Goal: Check status: Check status

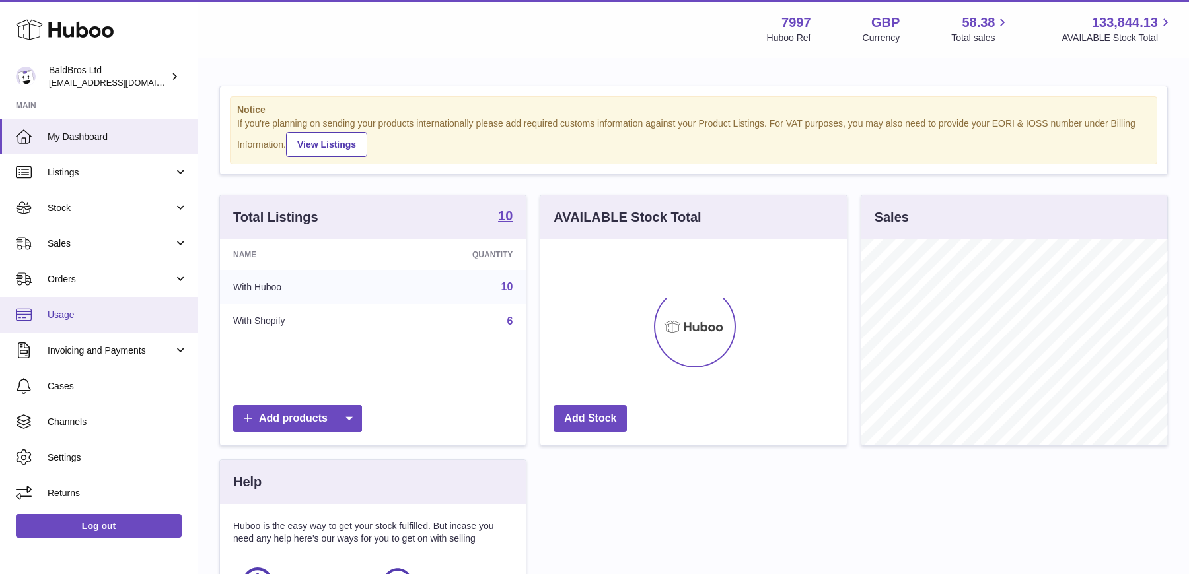
scroll to position [205, 306]
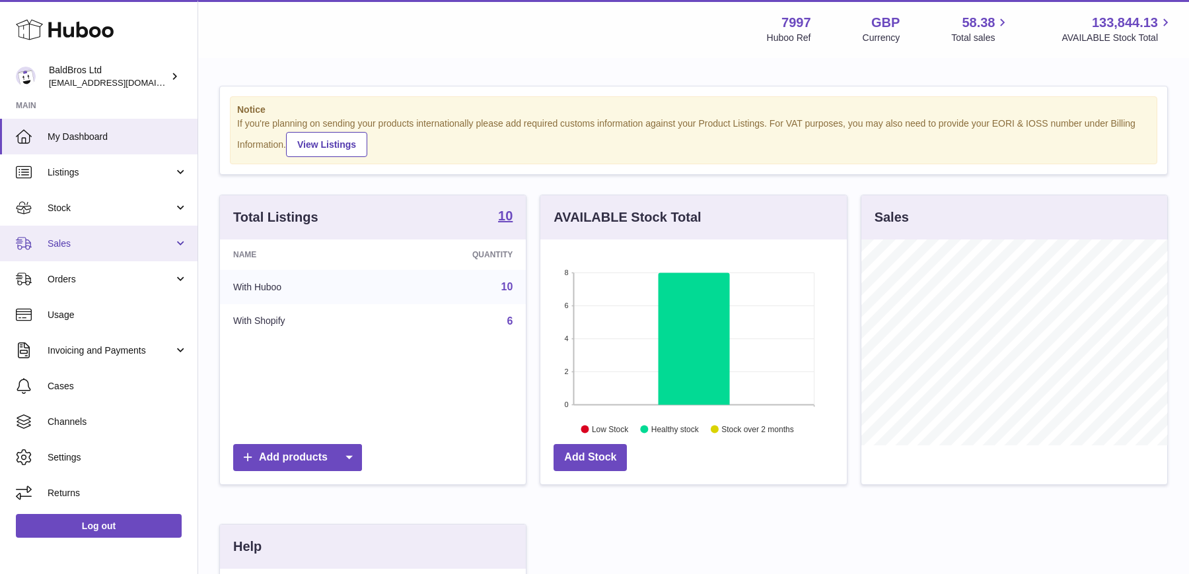
click at [95, 236] on link "Sales" at bounding box center [98, 244] width 197 height 36
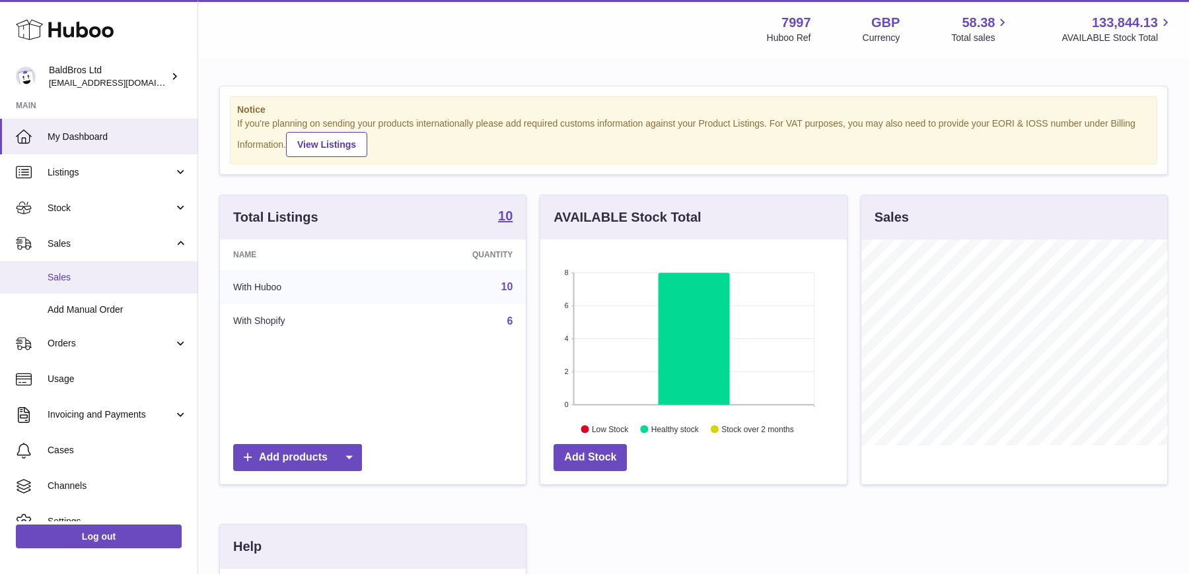
click at [91, 271] on span "Sales" at bounding box center [118, 277] width 140 height 13
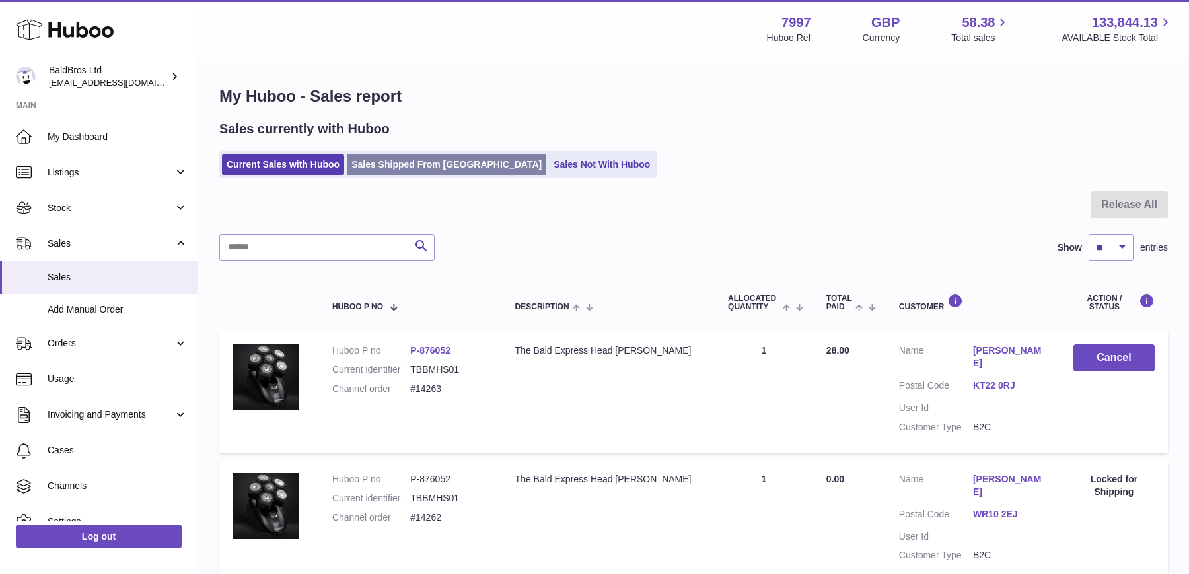
click at [401, 162] on link "Sales Shipped From [GEOGRAPHIC_DATA]" at bounding box center [446, 165] width 199 height 22
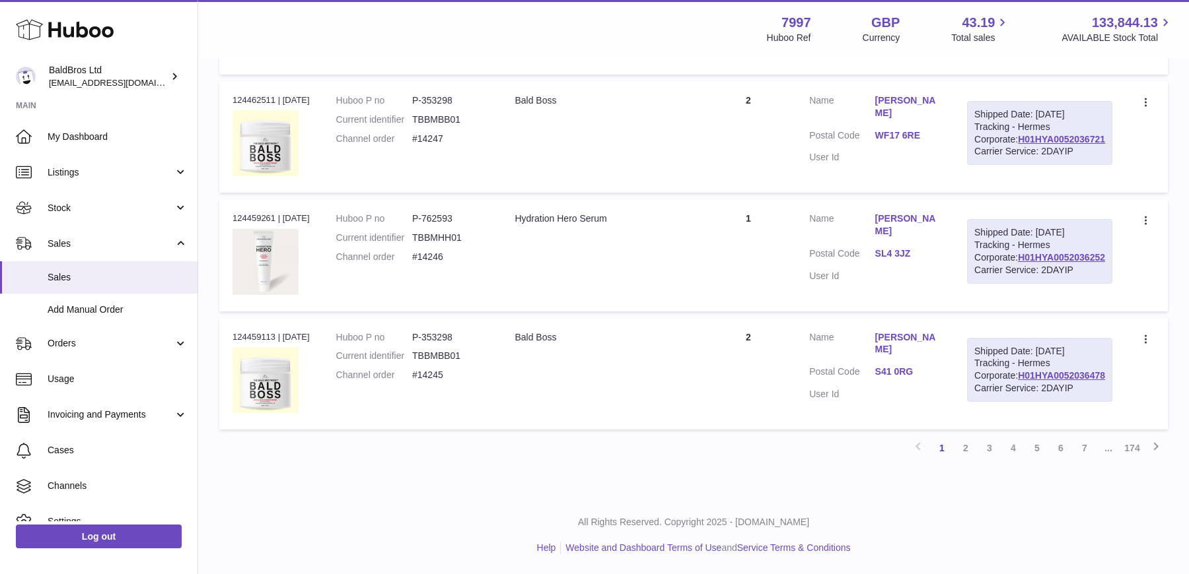
scroll to position [1262, 0]
click at [966, 460] on link "2" at bounding box center [965, 448] width 24 height 24
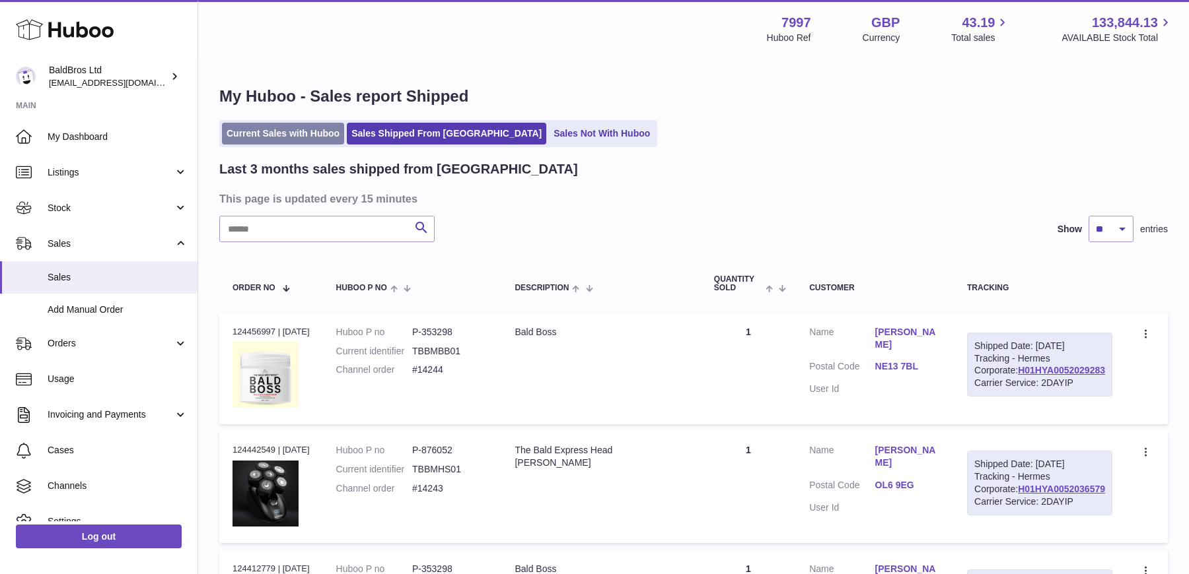
click at [302, 137] on link "Current Sales with Huboo" at bounding box center [283, 134] width 122 height 22
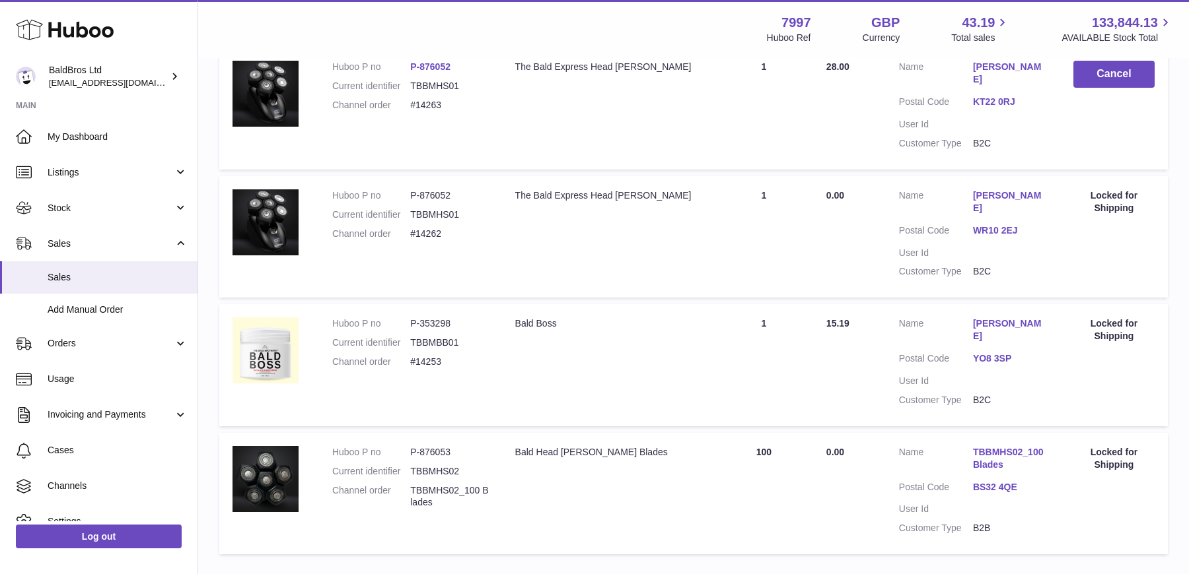
scroll to position [220, 0]
